Goal: Information Seeking & Learning: Learn about a topic

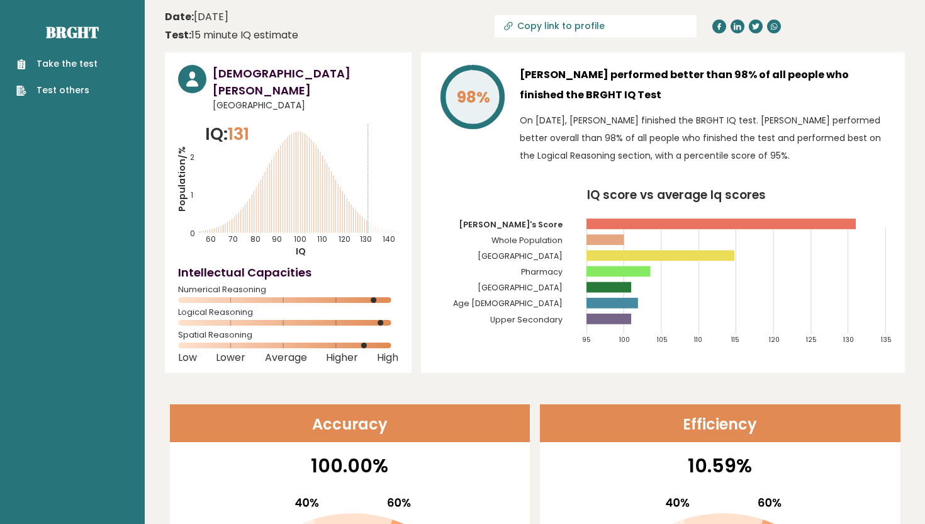
click at [647, 256] on rect at bounding box center [661, 256] width 148 height 11
drag, startPoint x: 526, startPoint y: 271, endPoint x: 666, endPoint y: 271, distance: 139.8
click at [666, 271] on icon "IQ score vs average Iq scores 95 100 105 110 115 120 125 130 135 [PERSON_NAME]'…" at bounding box center [663, 272] width 458 height 166
click at [370, 342] on circle at bounding box center [371, 345] width 6 height 6
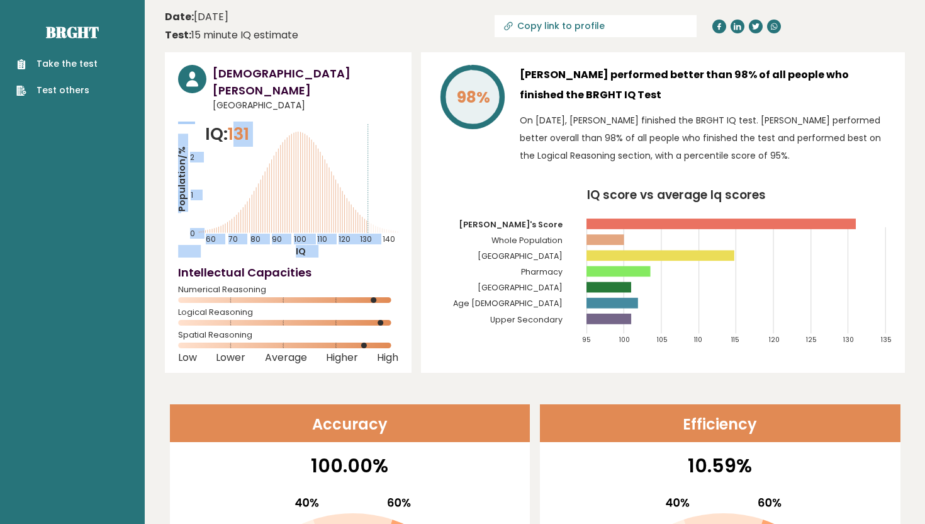
drag, startPoint x: 235, startPoint y: 110, endPoint x: 261, endPoint y: 110, distance: 25.8
click at [261, 121] on div "IQ: 131 Population/% IQ 0 1 2 60 70 80 90 100 110 120 130 140" at bounding box center [288, 189] width 220 height 136
click at [261, 121] on icon "Population/% IQ 0 1 2 60 70 80 90 100 110 120 130 140" at bounding box center [288, 189] width 220 height 136
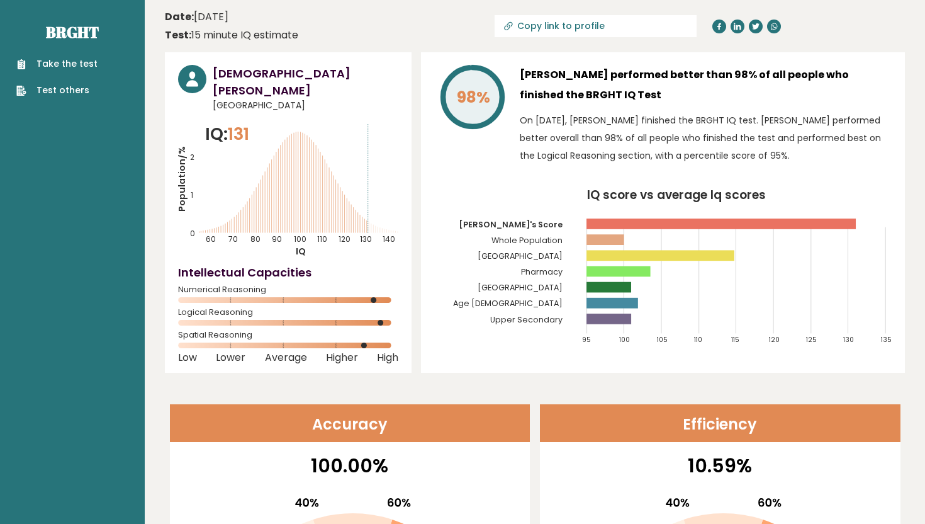
click at [215, 332] on span "Spatial Reasoning" at bounding box center [288, 334] width 220 height 5
click at [230, 358] on div "[DEMOGRAPHIC_DATA][PERSON_NAME] [GEOGRAPHIC_DATA] IQ: 131 Population/% IQ 0 1 2…" at bounding box center [288, 212] width 247 height 320
click at [208, 310] on span "Logical Reasoning" at bounding box center [288, 312] width 220 height 5
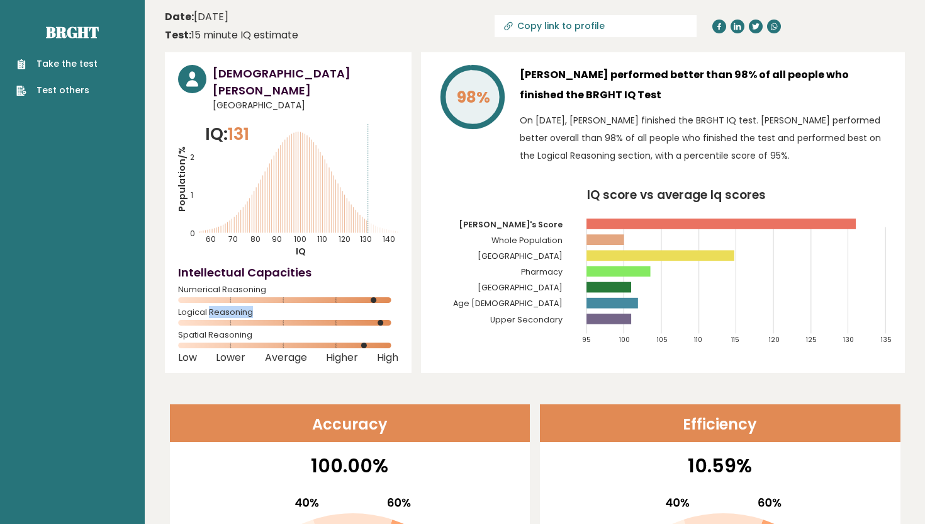
click at [208, 310] on span "Logical Reasoning" at bounding box center [288, 312] width 220 height 5
click at [211, 287] on div "Numerical Reasoning" at bounding box center [288, 297] width 220 height 20
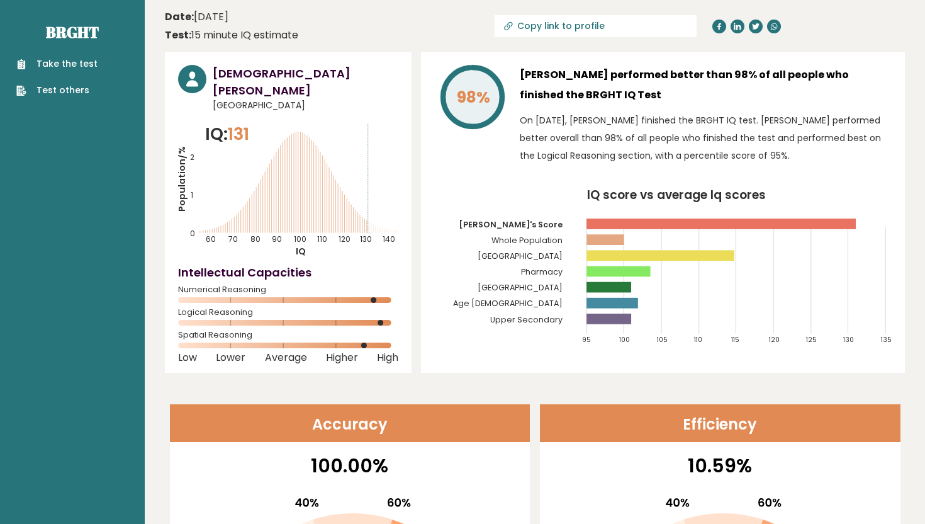
click at [257, 287] on div "Numerical Reasoning" at bounding box center [288, 297] width 220 height 20
drag, startPoint x: 157, startPoint y: 13, endPoint x: 303, endPoint y: 30, distance: 146.4
click at [303, 30] on header "Date: [DATE] Test: 15 minute IQ estimate Copy link to profile" at bounding box center [535, 26] width 740 height 40
